Goal: Task Accomplishment & Management: Manage account settings

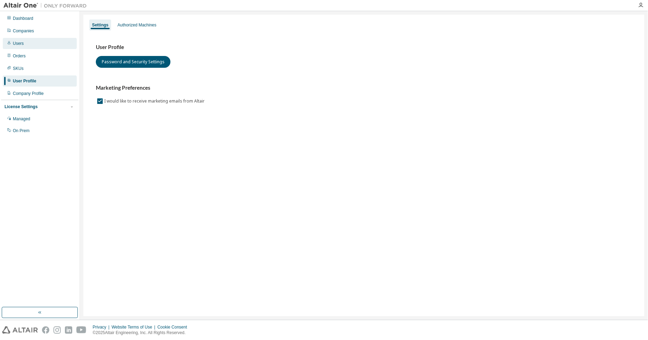
click at [13, 41] on div "Users" at bounding box center [18, 44] width 11 height 6
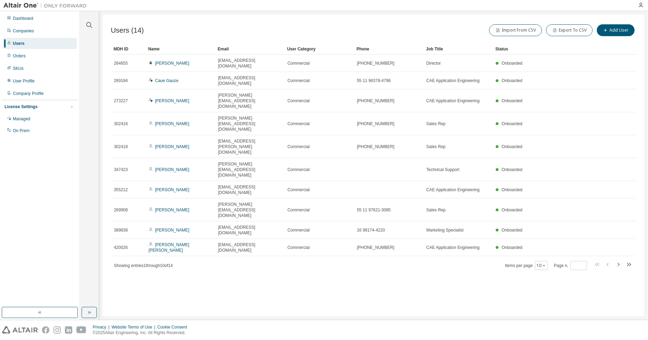
click at [617, 260] on icon "button" at bounding box center [618, 264] width 8 height 8
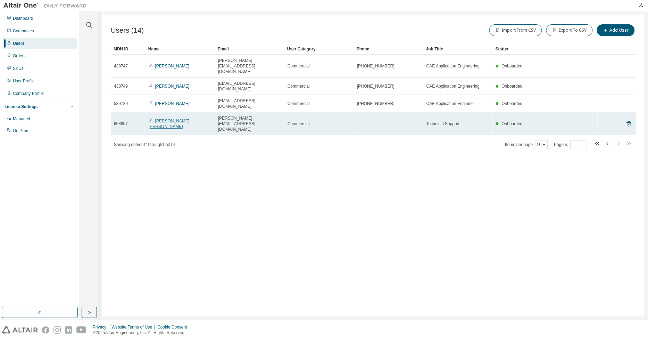
click at [183, 118] on link "[PERSON_NAME] [PERSON_NAME]" at bounding box center [169, 123] width 41 height 10
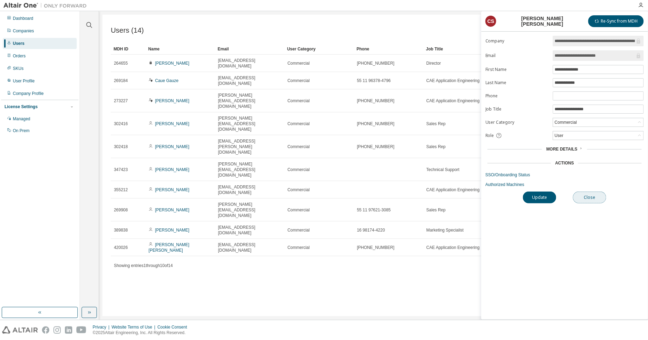
click at [597, 199] on button "Close" at bounding box center [589, 197] width 33 height 12
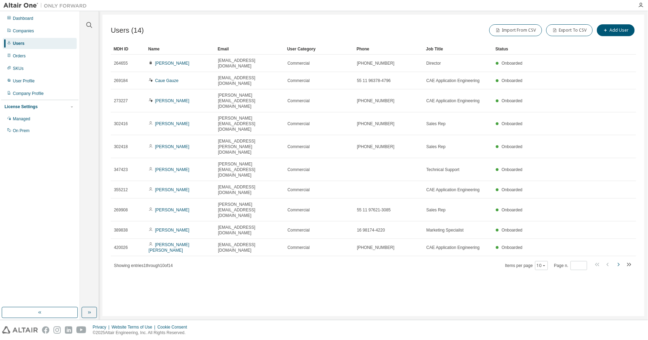
click at [619, 260] on icon "button" at bounding box center [618, 264] width 8 height 8
type input "*"
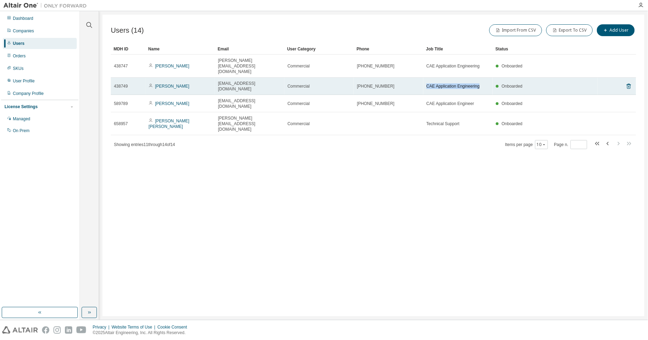
drag, startPoint x: 479, startPoint y: 71, endPoint x: 426, endPoint y: 72, distance: 53.5
click at [426, 77] on td "CAE Application Engineering" at bounding box center [457, 85] width 69 height 17
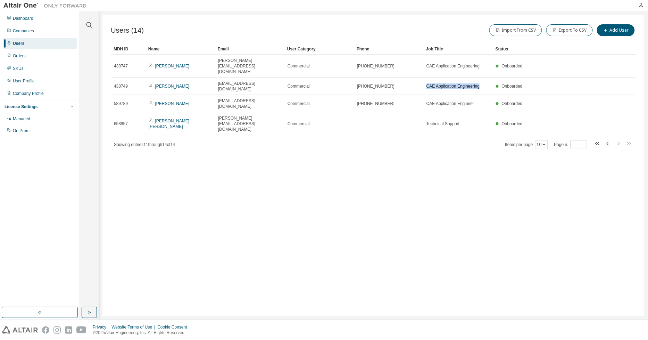
copy span "CAE Application Engineering"
click at [365, 141] on div "Users (14) Import From CSV Export To CSV Add User Clear Load Save Save As Field…" at bounding box center [373, 165] width 542 height 301
